Goal: Find specific fact: Find specific fact

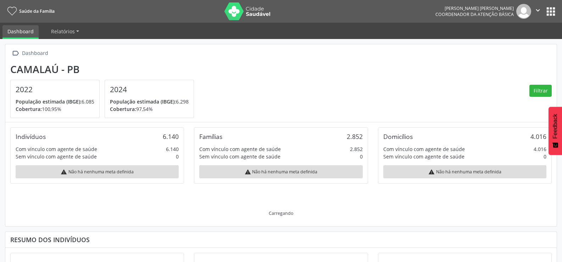
click at [554, 9] on button "apps" at bounding box center [550, 11] width 12 height 12
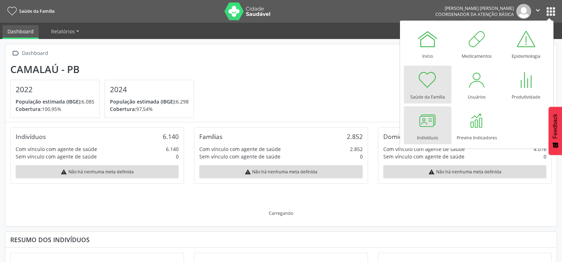
click at [440, 123] on link "Indivíduos" at bounding box center [427, 125] width 47 height 38
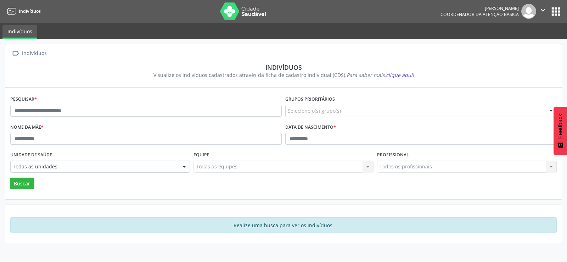
click at [558, 7] on button "apps" at bounding box center [556, 11] width 12 height 12
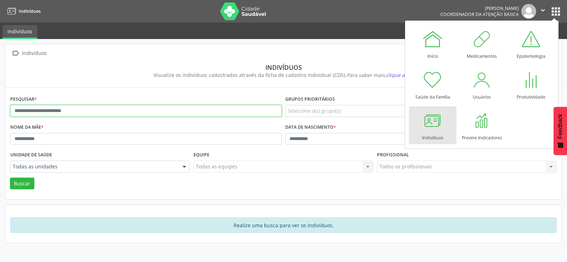
click at [75, 110] on input "text" at bounding box center [145, 111] width 271 height 12
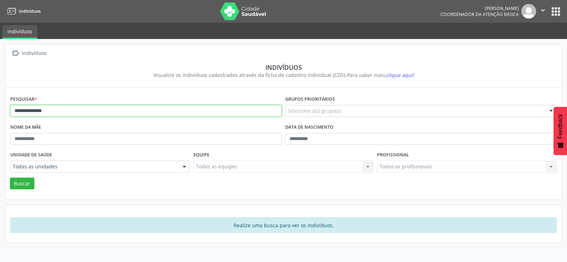
type input "**********"
click at [10, 178] on button "Buscar" at bounding box center [22, 184] width 24 height 12
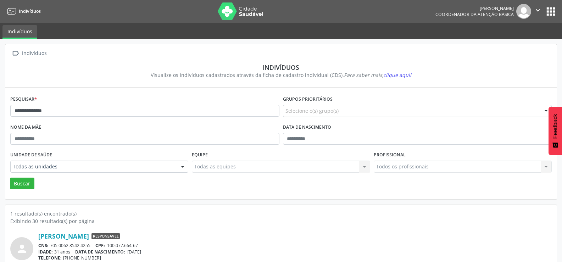
scroll to position [27, 0]
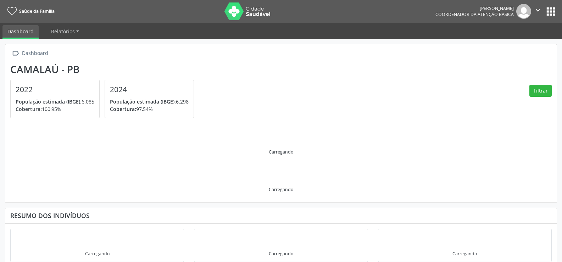
click at [549, 7] on button "apps" at bounding box center [550, 11] width 12 height 12
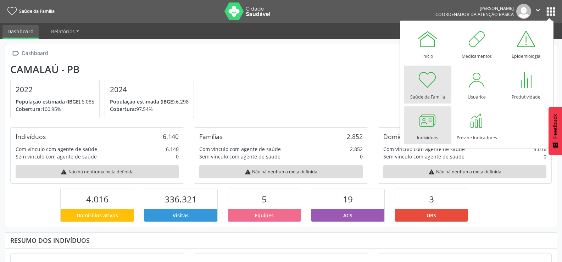
click at [425, 127] on div at bounding box center [427, 120] width 21 height 21
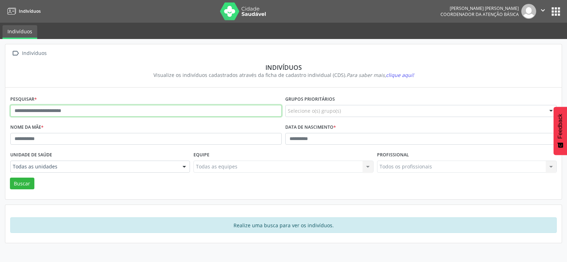
click at [100, 111] on input "text" at bounding box center [145, 111] width 271 height 12
type input "*******"
click at [10, 178] on button "Buscar" at bounding box center [22, 184] width 24 height 12
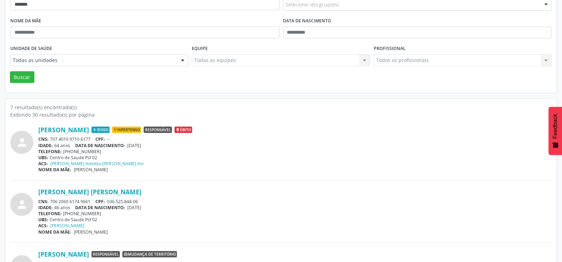
scroll to position [142, 0]
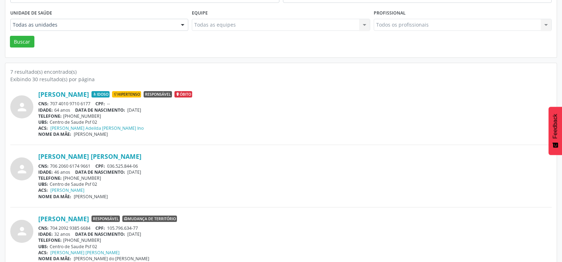
drag, startPoint x: 130, startPoint y: 171, endPoint x: 154, endPoint y: 171, distance: 23.7
click at [154, 171] on div "IDADE: 46 anos DATA DE NASCIMENTO: 27/06/1979" at bounding box center [294, 172] width 513 height 6
copy span "27/06/1979"
